Goal: Information Seeking & Learning: Learn about a topic

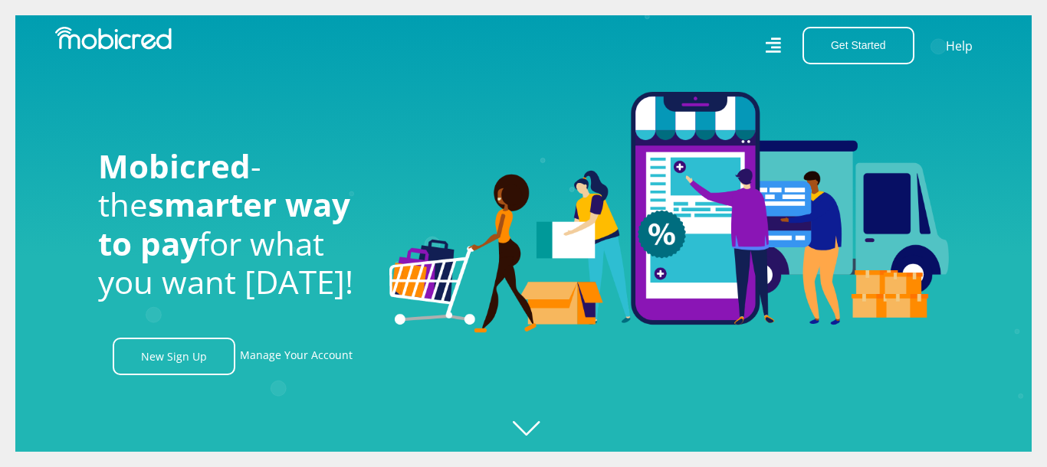
scroll to position [0, 1965]
click at [773, 46] on icon at bounding box center [772, 44] width 15 height 21
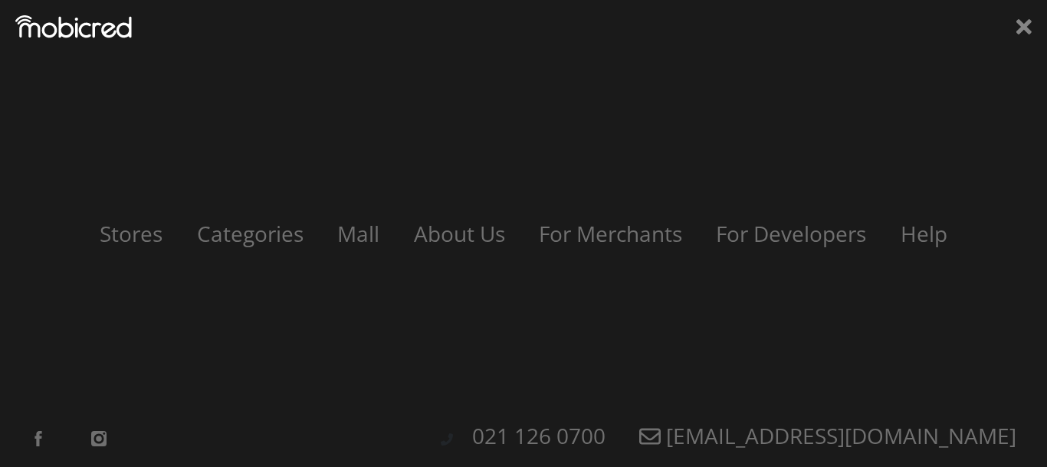
click at [773, 46] on icon at bounding box center [773, 45] width 16 height 23
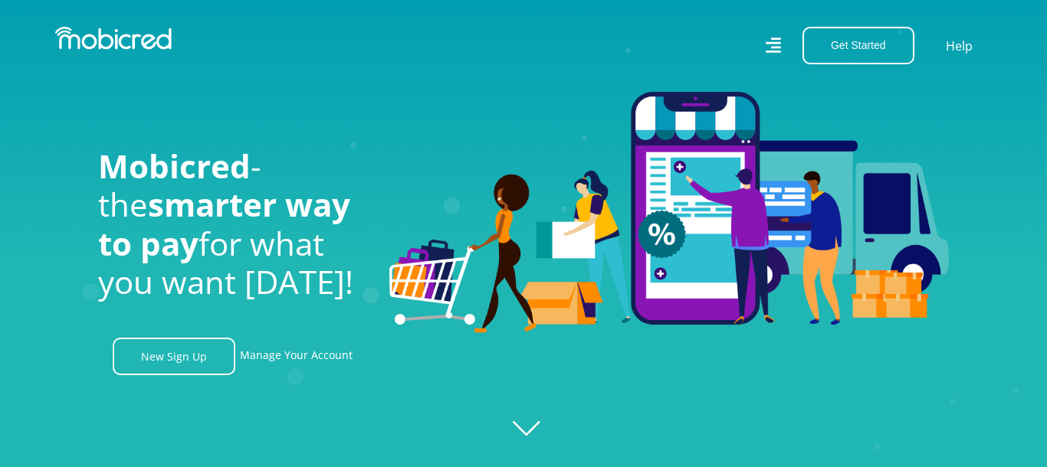
click at [773, 46] on icon at bounding box center [772, 44] width 15 height 21
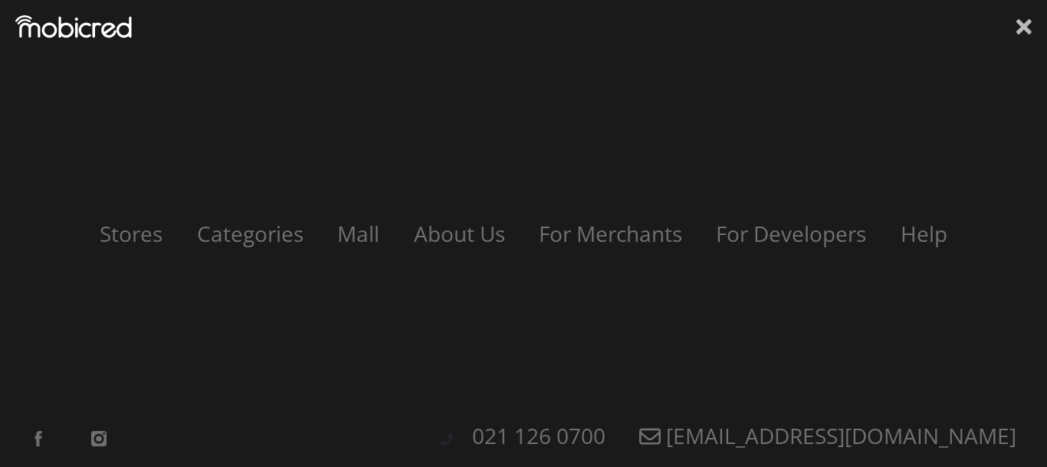
scroll to position [0, 3494]
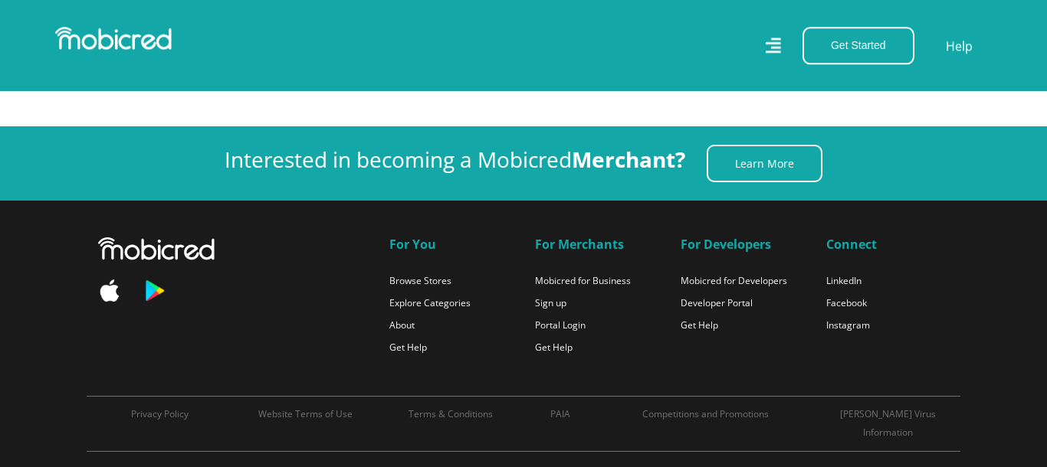
scroll to position [1057, 0]
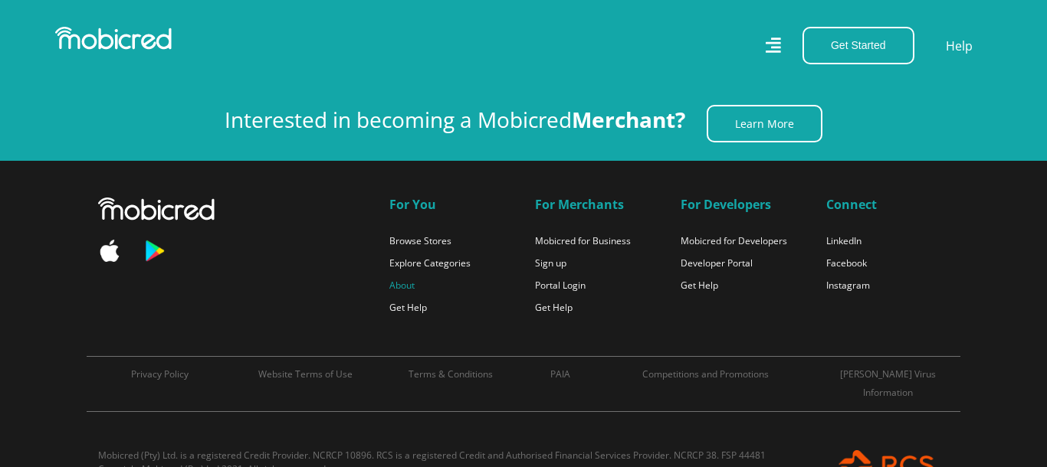
click at [406, 281] on link "About" at bounding box center [401, 285] width 25 height 13
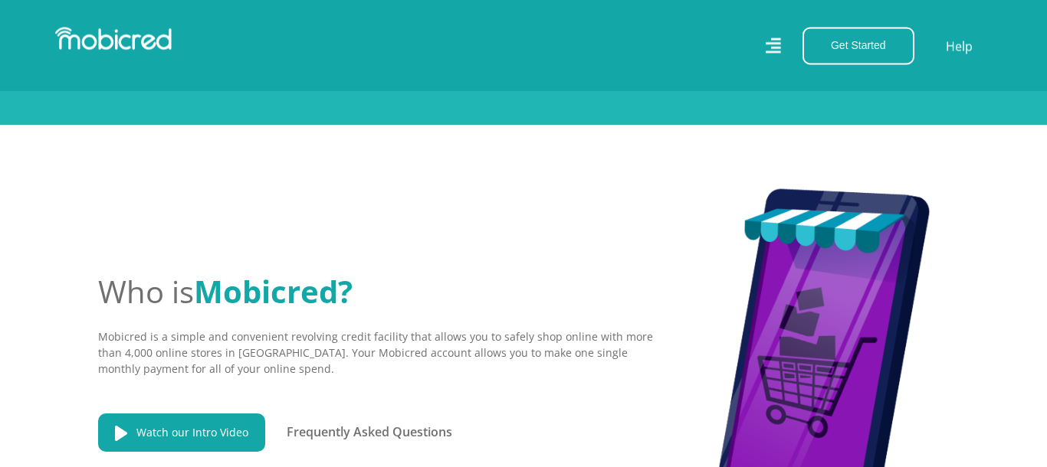
scroll to position [317, 0]
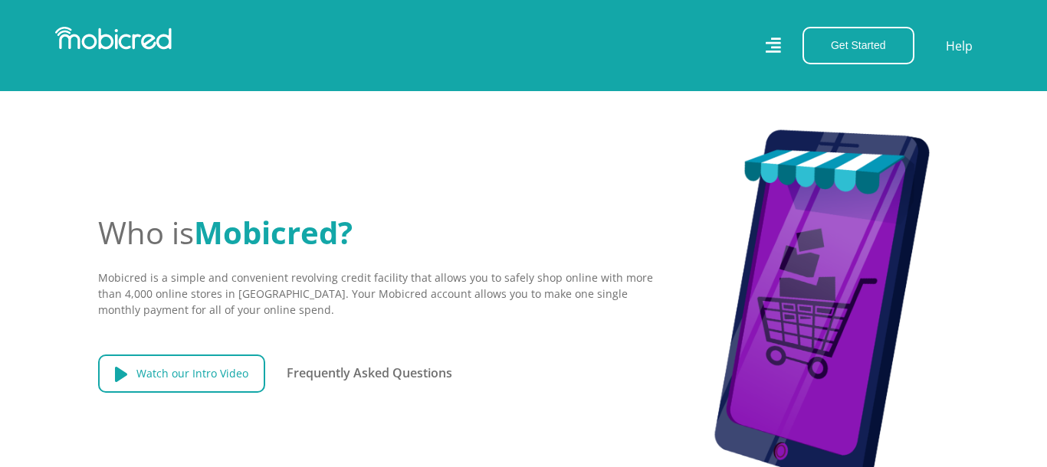
click at [172, 377] on link "Watch our Intro Video" at bounding box center [181, 374] width 167 height 38
